Goal: Transaction & Acquisition: Purchase product/service

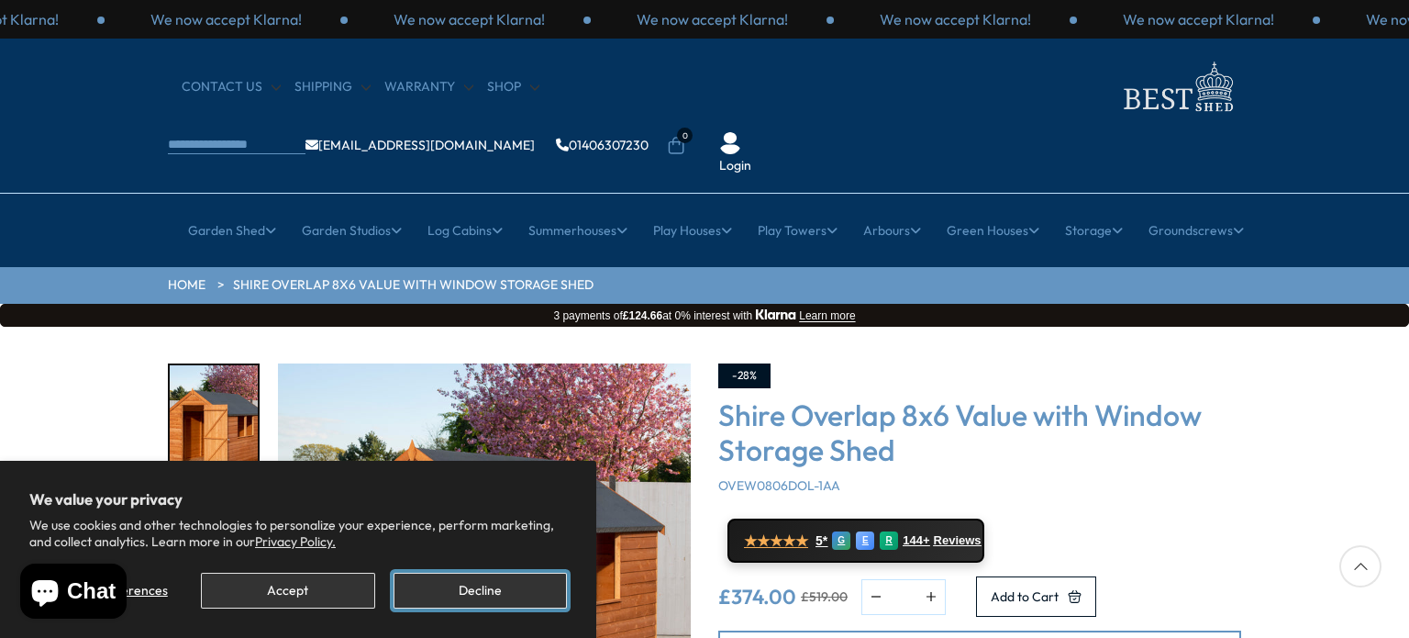
click at [485, 585] on button "Decline" at bounding box center [480, 590] width 173 height 36
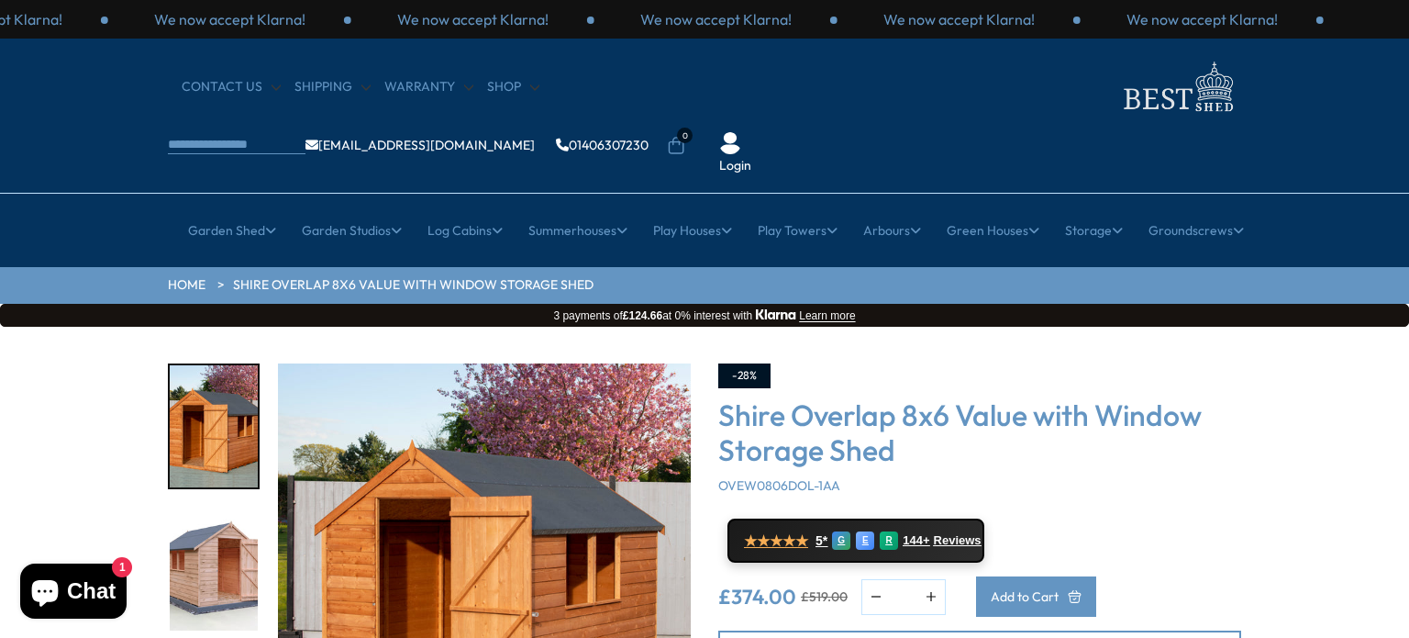
click at [1096, 576] on button "Add to Cart" at bounding box center [1036, 596] width 120 height 40
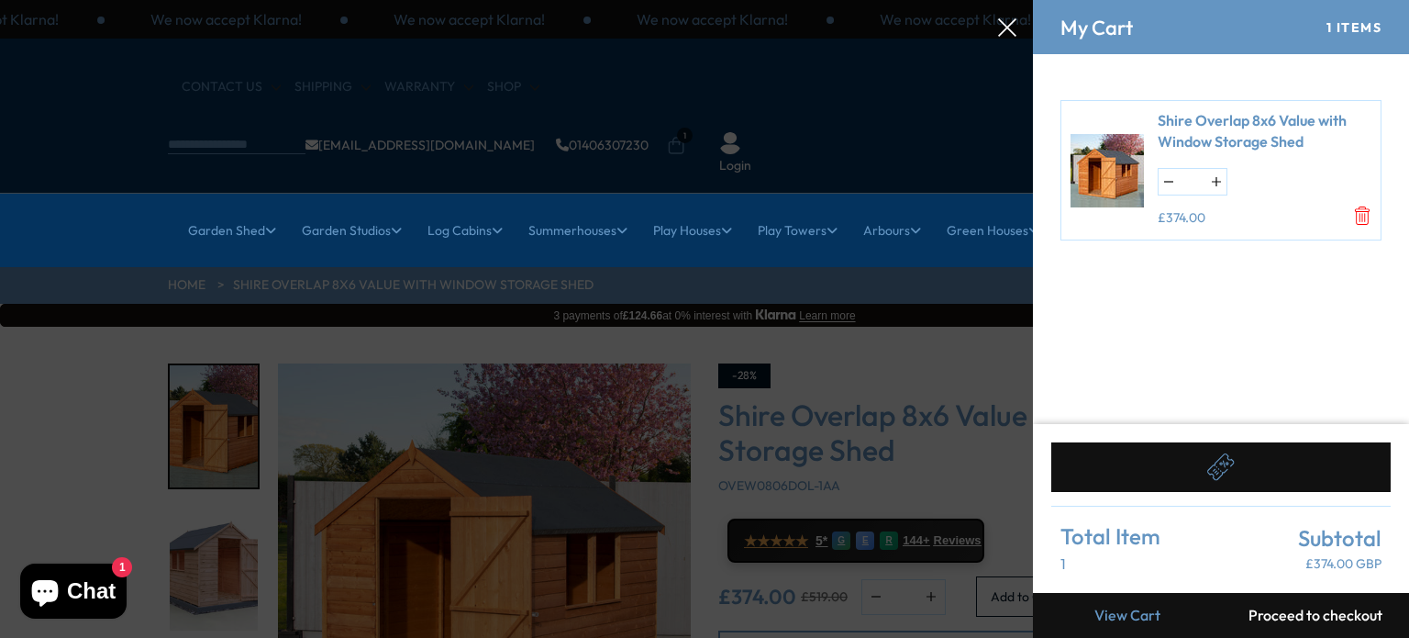
click at [1135, 616] on link "View Cart" at bounding box center [1127, 615] width 188 height 45
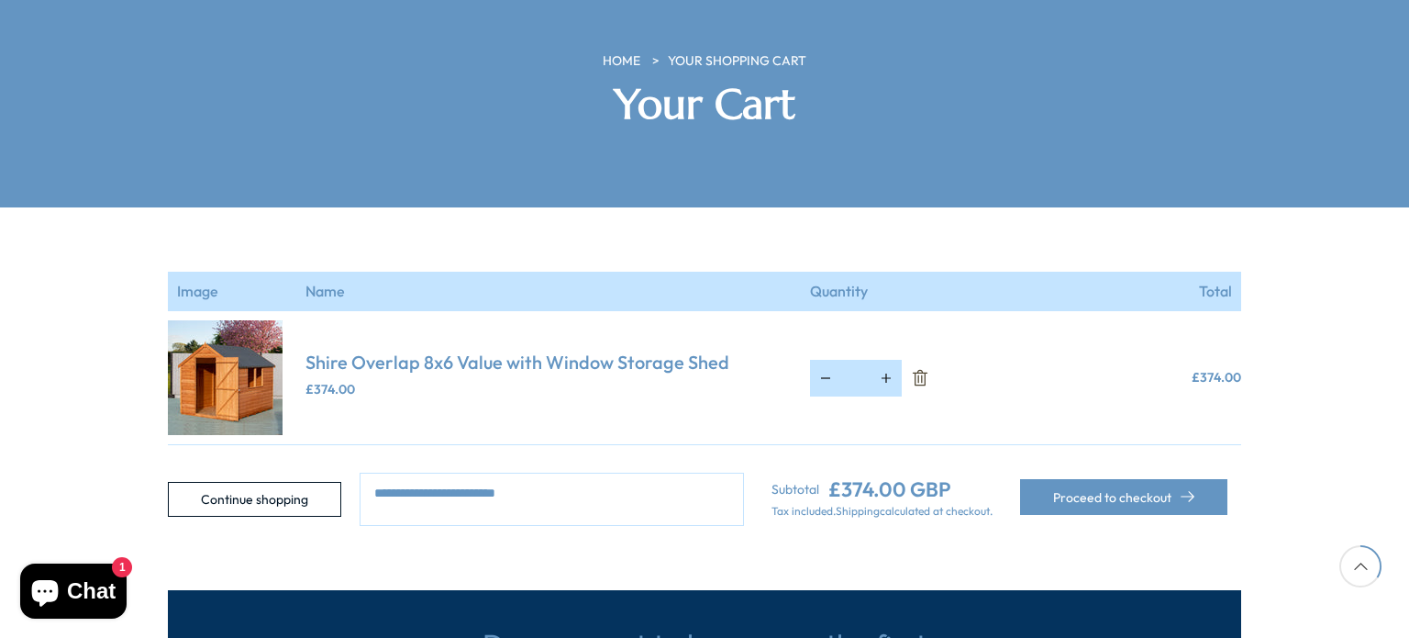
scroll to position [276, 0]
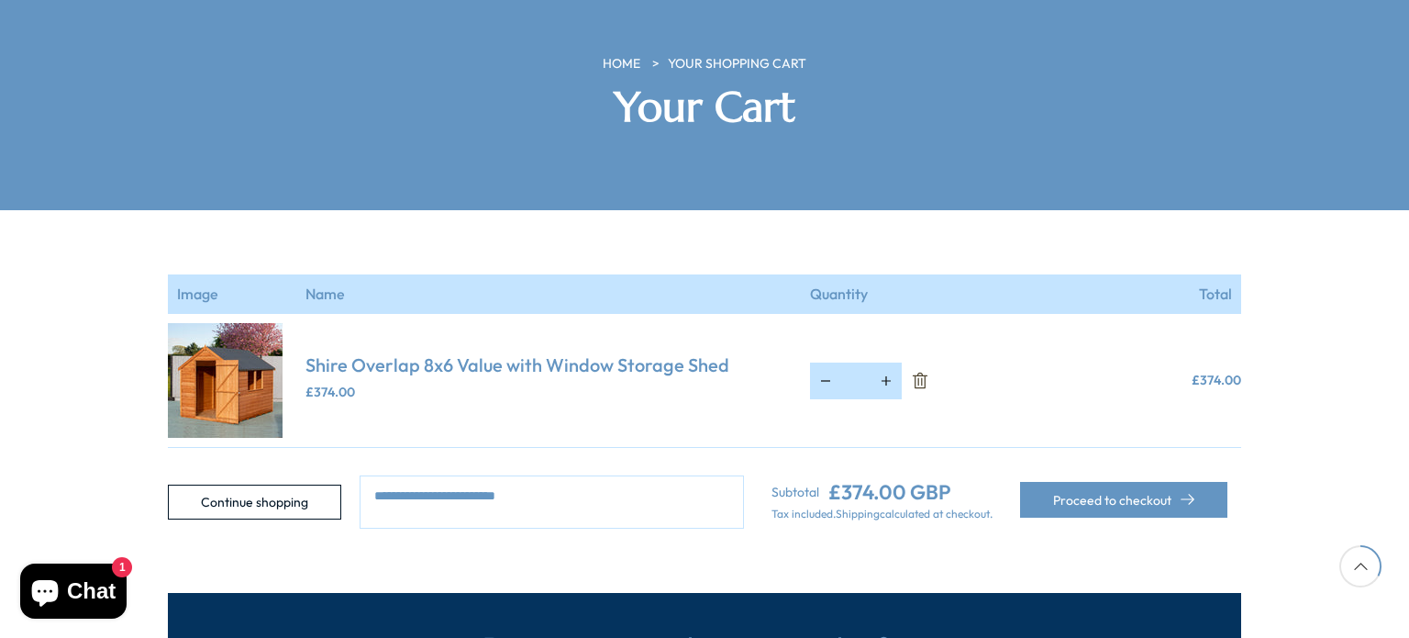
click at [918, 372] on icon "Remove Shire Overlap 8x6 Value with Window Storage Shed" at bounding box center [920, 381] width 18 height 18
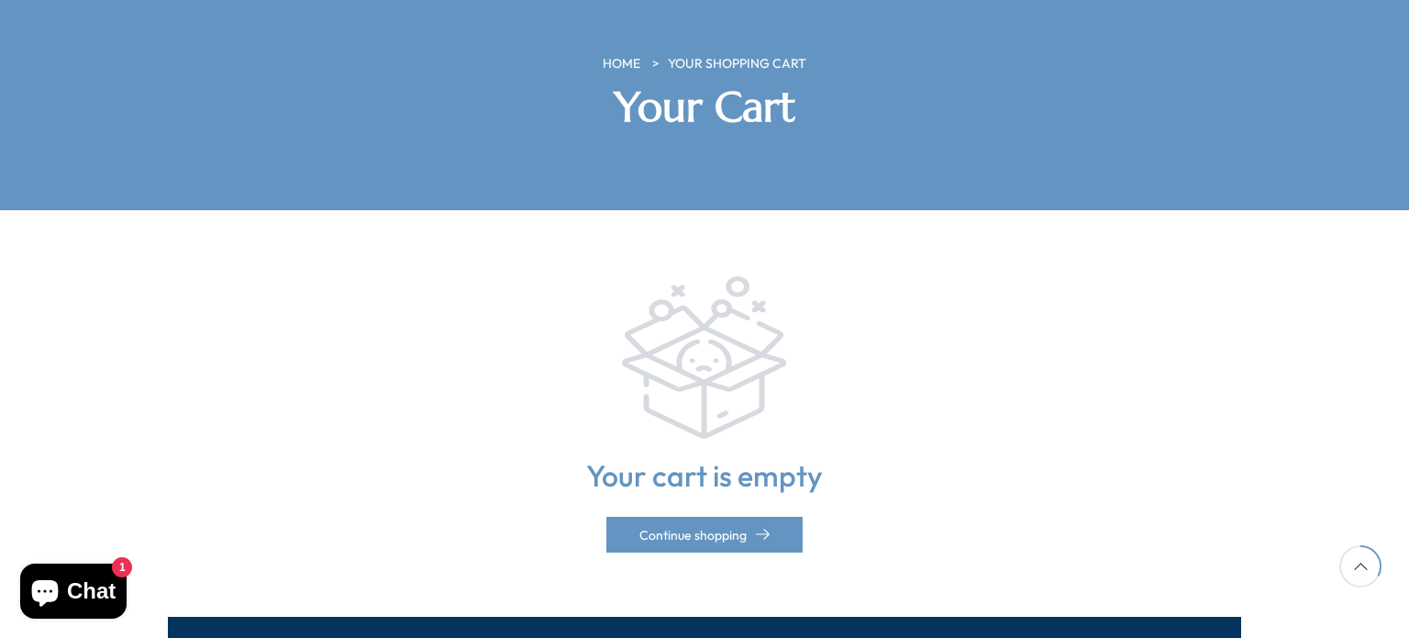
scroll to position [0, 0]
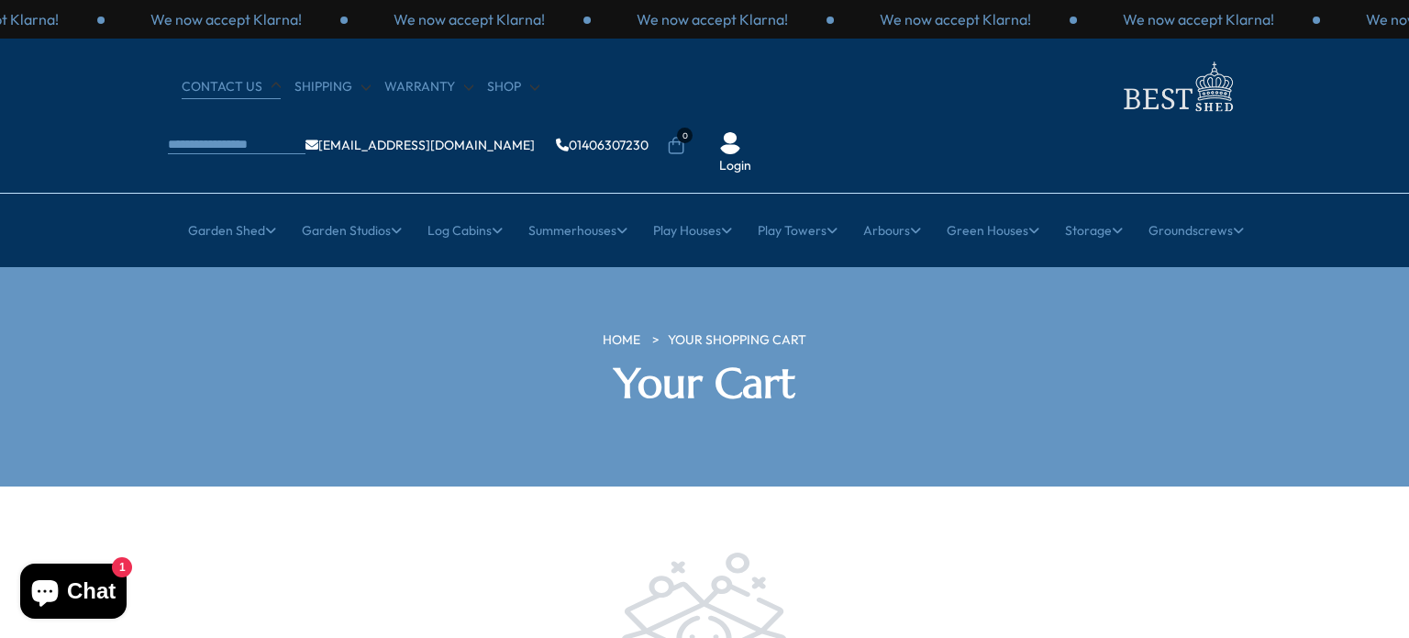
click at [215, 88] on link "CONTACT US" at bounding box center [231, 87] width 99 height 18
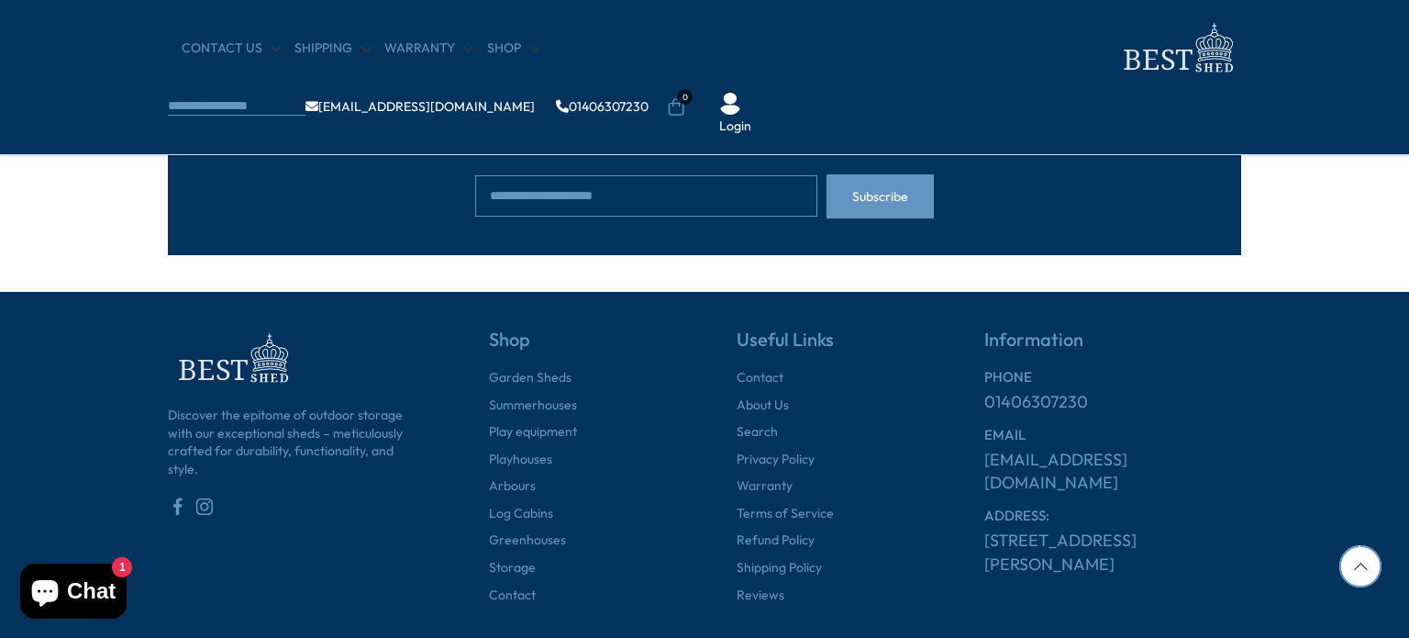
scroll to position [1452, 0]
